Goal: Check status: Check status

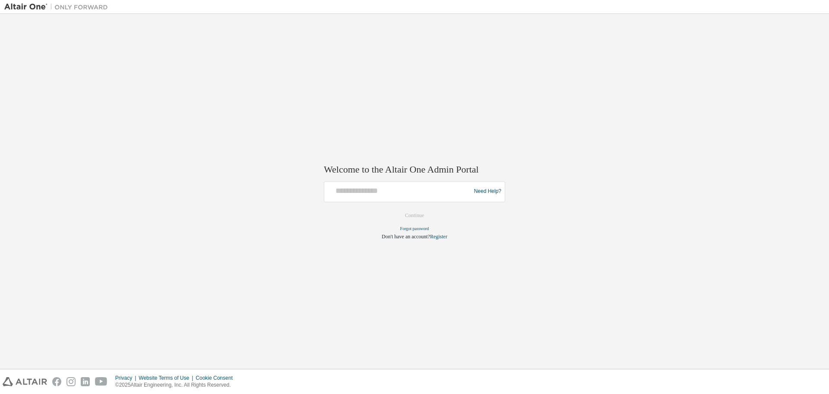
click at [452, 197] on div at bounding box center [399, 191] width 142 height 16
click at [431, 190] on input "text" at bounding box center [399, 189] width 142 height 13
type input "**********"
click at [419, 214] on button "Continue" at bounding box center [414, 215] width 37 height 13
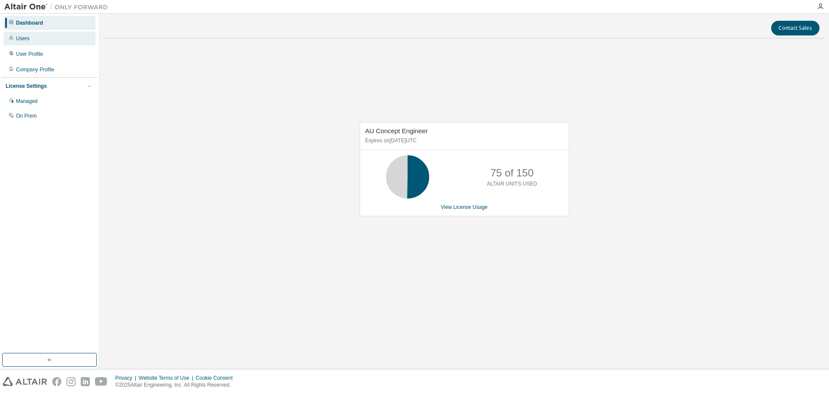
click at [20, 34] on div "Users" at bounding box center [49, 39] width 92 height 14
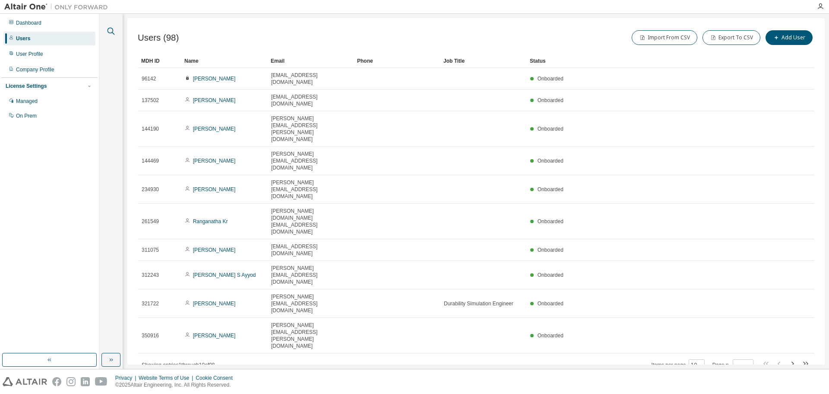
click at [111, 33] on icon "button" at bounding box center [111, 31] width 10 height 10
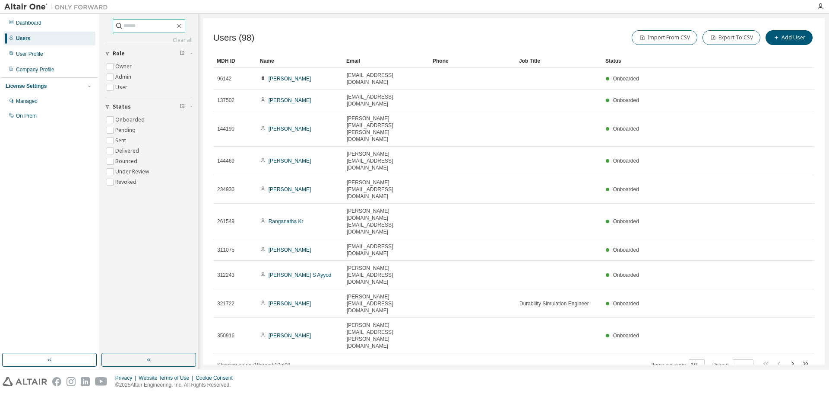
click at [159, 29] on input "text" at bounding box center [150, 26] width 52 height 9
type input "*****"
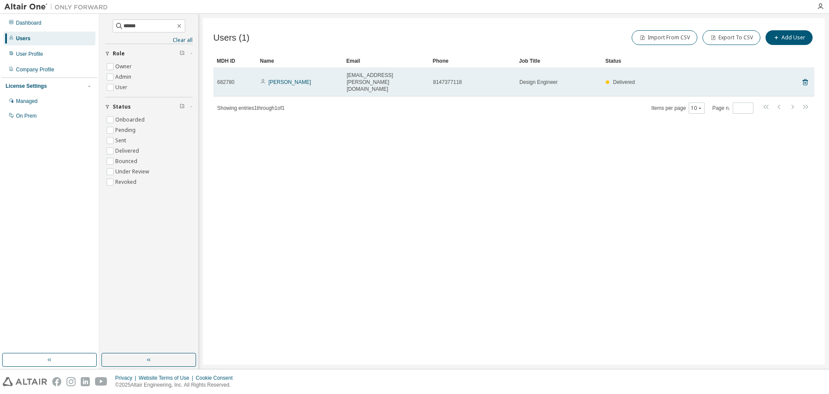
click at [630, 79] on span "Delivered" at bounding box center [624, 82] width 22 height 6
click at [276, 79] on link "Suraj Jayswal" at bounding box center [290, 82] width 43 height 6
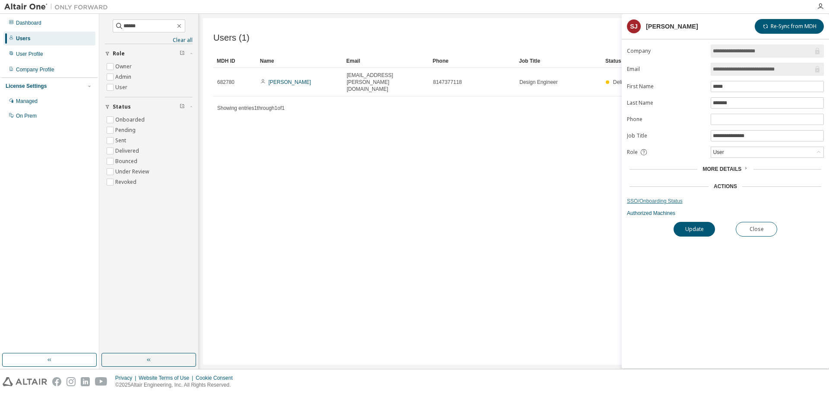
click at [680, 198] on link "SSO/Onboarding Status" at bounding box center [725, 200] width 197 height 7
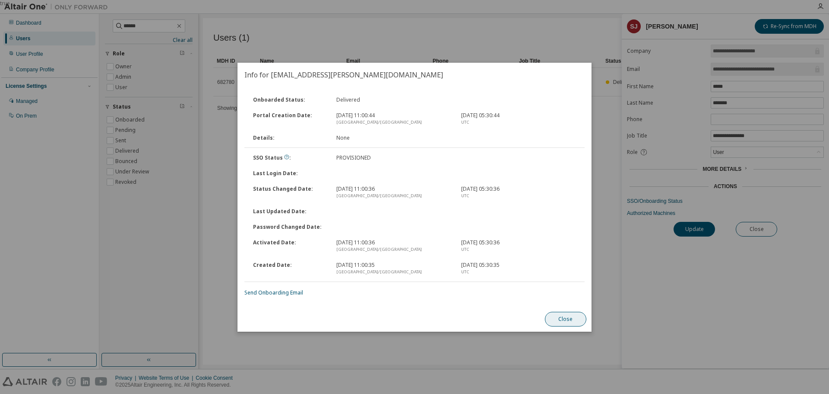
click at [583, 318] on button "Close" at bounding box center [565, 318] width 41 height 15
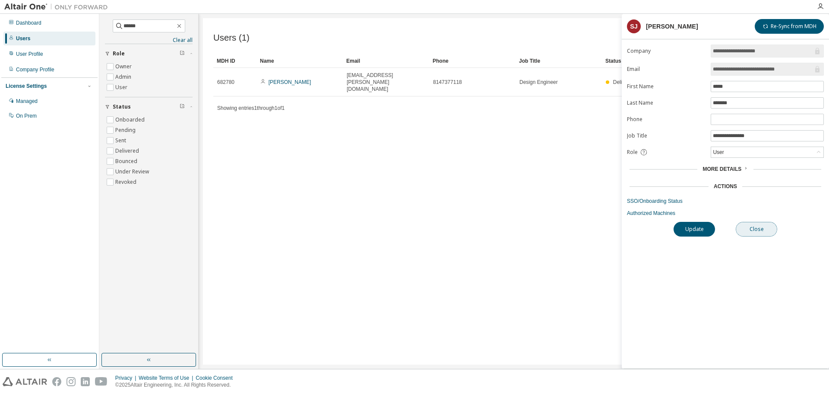
click at [753, 233] on button "Close" at bounding box center [756, 229] width 41 height 15
